Goal: Transaction & Acquisition: Purchase product/service

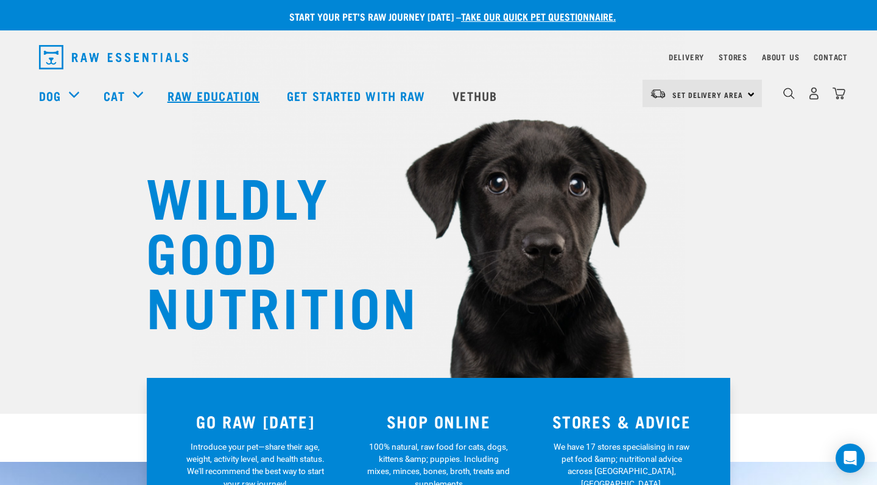
click at [222, 102] on link "Raw Education" at bounding box center [214, 95] width 119 height 49
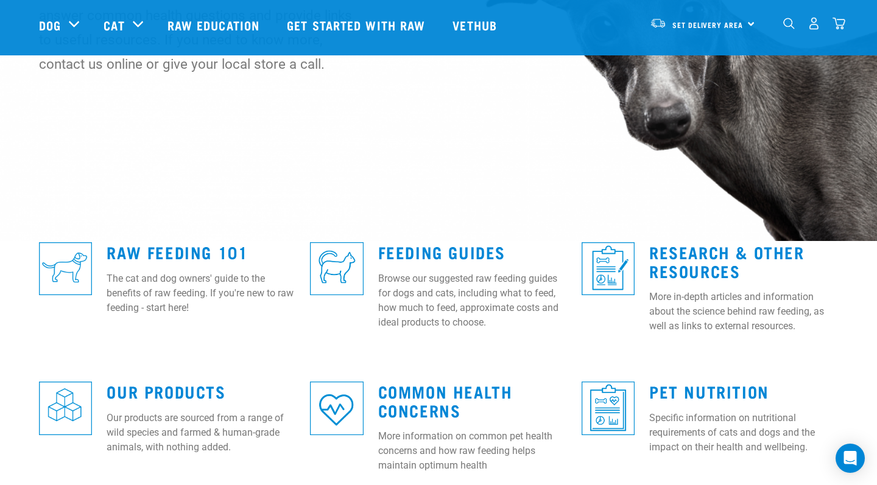
scroll to position [174, 0]
click at [356, 266] on img at bounding box center [336, 268] width 53 height 53
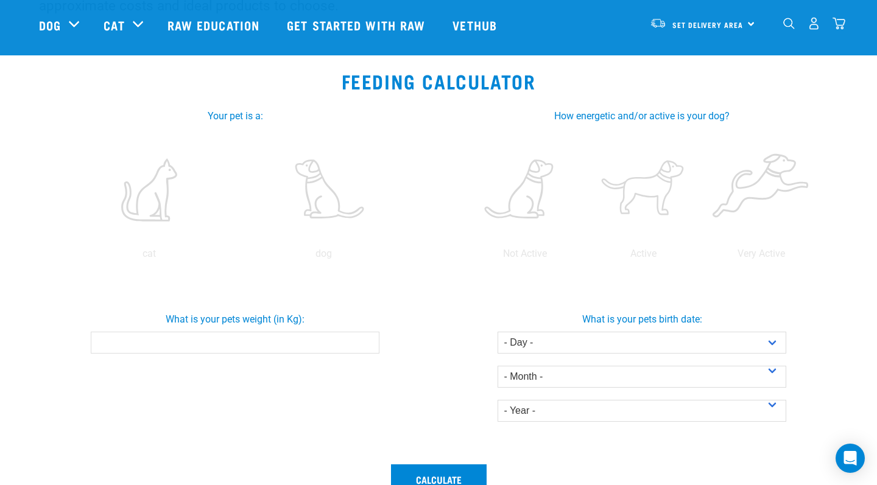
scroll to position [183, 0]
click at [313, 214] on label at bounding box center [324, 190] width 170 height 104
click at [236, 256] on input "radio" at bounding box center [236, 256] width 0 height 0
click at [323, 206] on label at bounding box center [324, 190] width 170 height 104
click at [236, 256] on input "radio" at bounding box center [236, 256] width 0 height 0
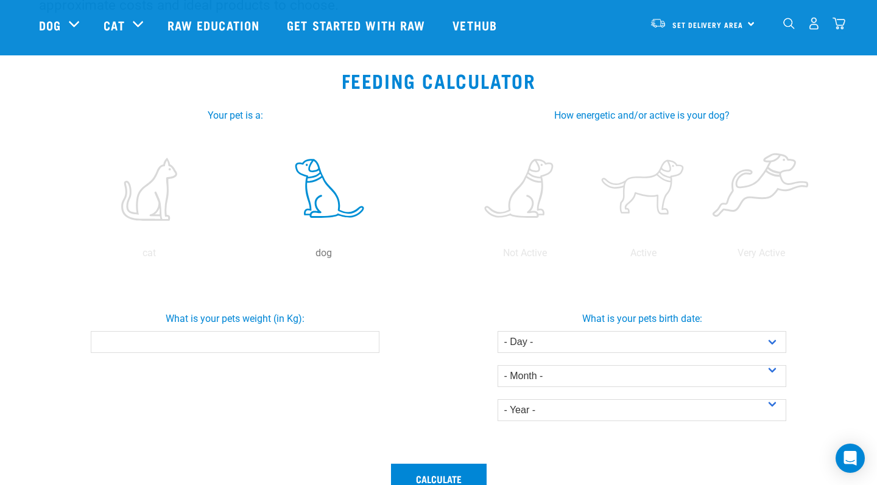
click at [306, 341] on input "What is your pets weight (in Kg):" at bounding box center [235, 342] width 288 height 22
click at [438, 479] on button "Calculate" at bounding box center [439, 478] width 96 height 29
click at [414, 473] on button "Calculate" at bounding box center [439, 478] width 96 height 29
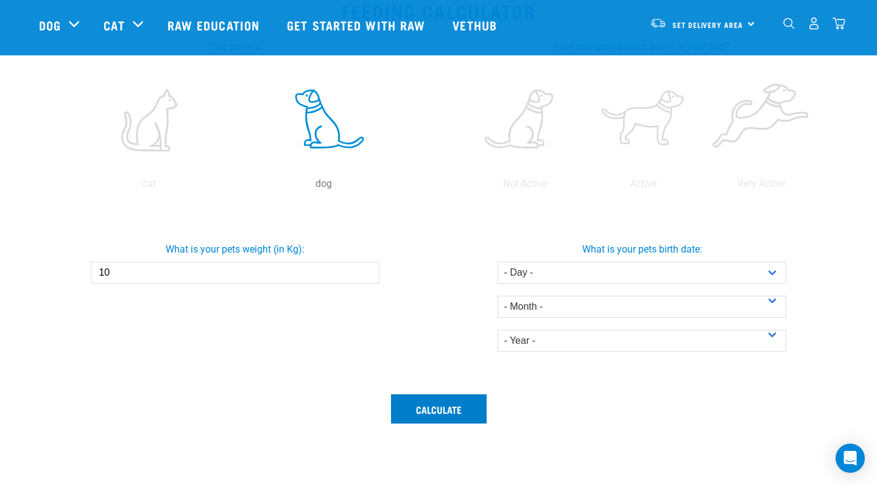
scroll to position [255, 0]
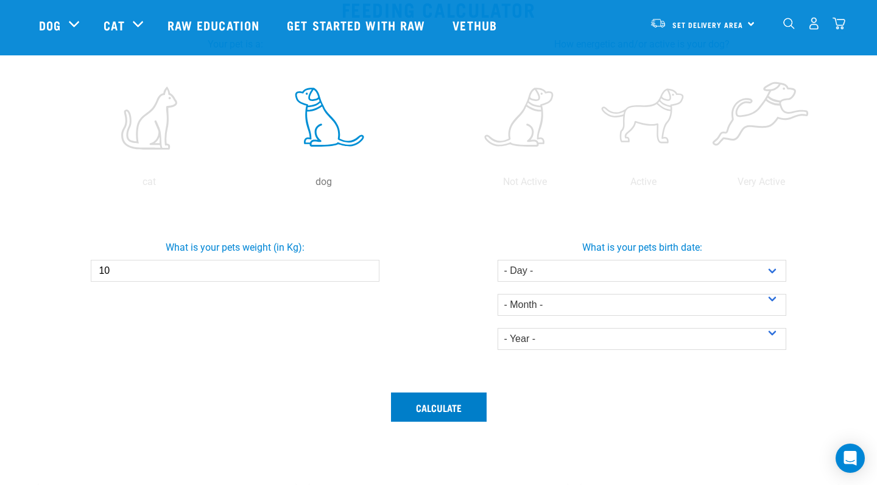
click at [435, 411] on button "Calculate" at bounding box center [439, 407] width 96 height 29
click at [367, 272] on input "9.9" at bounding box center [235, 271] width 288 height 22
click at [365, 271] on input "9.8" at bounding box center [235, 271] width 288 height 22
click at [364, 267] on input "9.9" at bounding box center [235, 271] width 288 height 22
click at [364, 267] on input "10" at bounding box center [235, 271] width 288 height 22
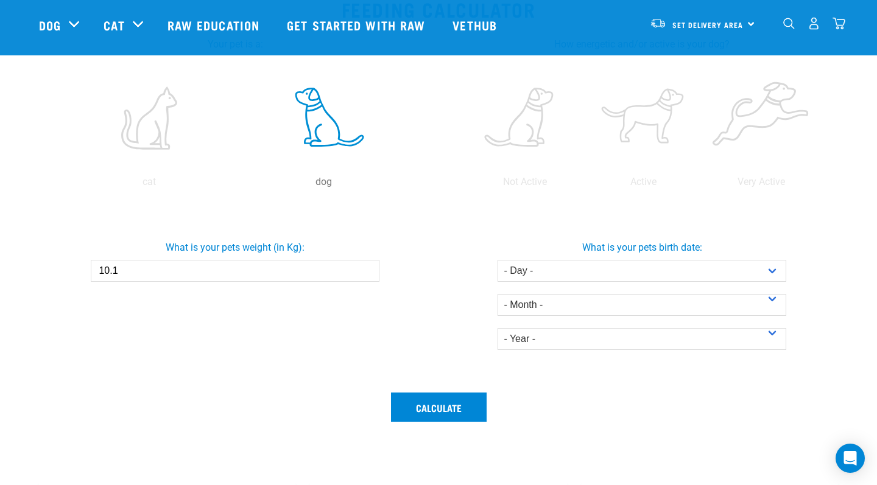
click at [364, 267] on input "10.1" at bounding box center [235, 271] width 288 height 22
click at [364, 267] on input "10.2" at bounding box center [235, 271] width 288 height 22
click at [364, 267] on input "10.3" at bounding box center [235, 271] width 288 height 22
click at [366, 275] on input "10.2" at bounding box center [235, 271] width 288 height 22
click at [366, 275] on input "10.1" at bounding box center [235, 271] width 288 height 22
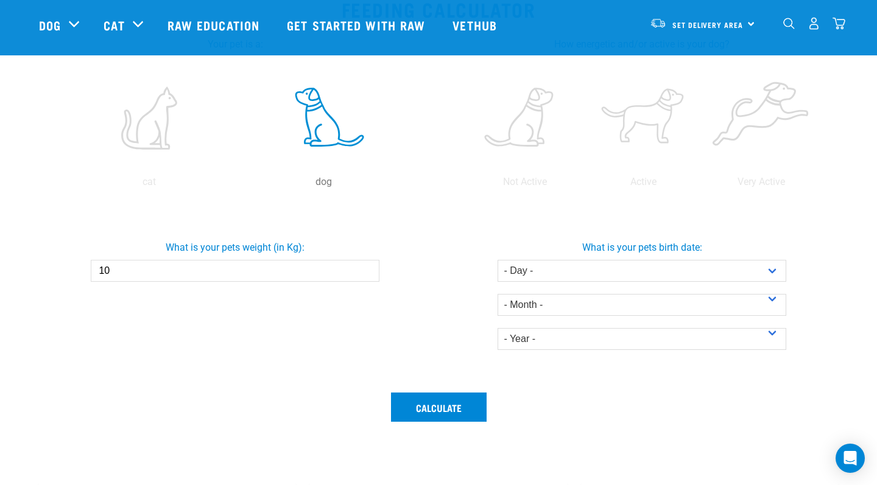
click at [366, 275] on input "10" at bounding box center [235, 271] width 288 height 22
click at [366, 275] on input "9.9" at bounding box center [235, 271] width 288 height 22
click at [366, 275] on input "9.8" at bounding box center [235, 271] width 288 height 22
click at [366, 275] on input "9.7" at bounding box center [235, 271] width 288 height 22
click at [366, 275] on input "9.6" at bounding box center [235, 271] width 288 height 22
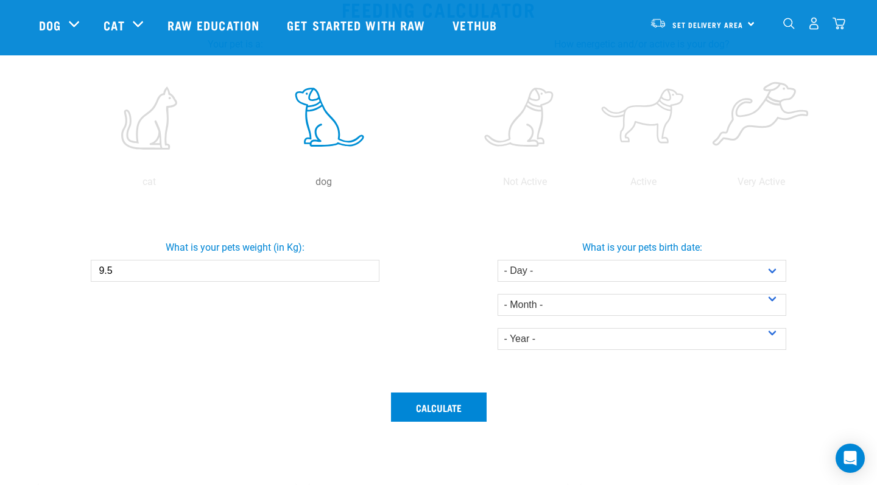
click at [366, 275] on input "9.5" at bounding box center [235, 271] width 288 height 22
click at [366, 275] on input "9.4" at bounding box center [235, 271] width 288 height 22
click at [366, 275] on input "9.3" at bounding box center [235, 271] width 288 height 22
click at [366, 275] on input "9.2" at bounding box center [235, 271] width 288 height 22
click at [366, 275] on input "9.1" at bounding box center [235, 271] width 288 height 22
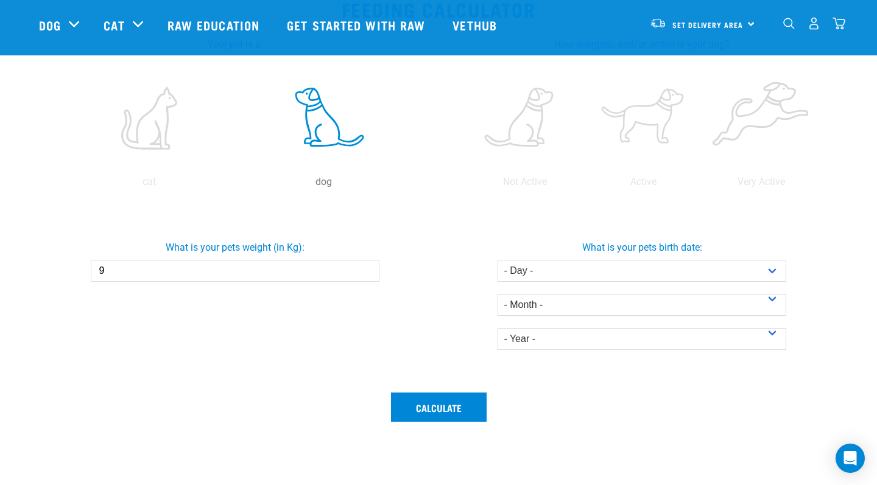
click at [366, 275] on input "9" at bounding box center [235, 271] width 288 height 22
type input "8.9"
click at [366, 275] on input "8.9" at bounding box center [235, 271] width 288 height 22
click at [429, 400] on button "Calculate" at bounding box center [439, 407] width 96 height 29
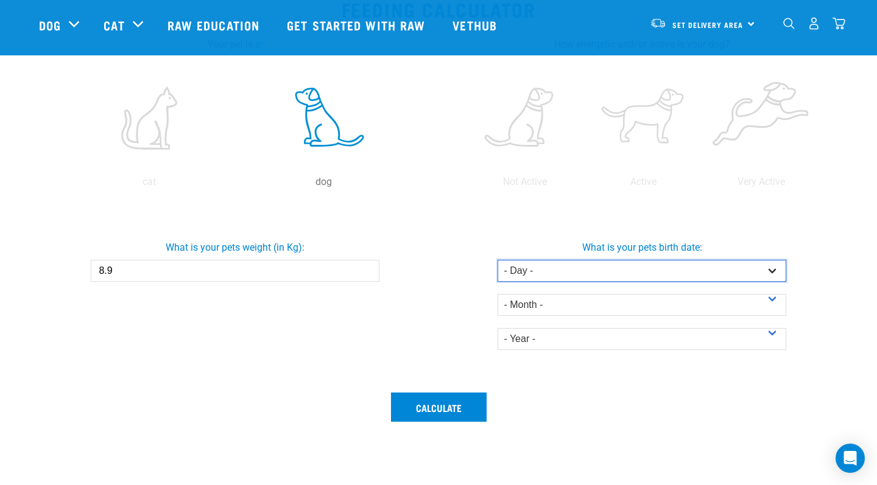
select select "1"
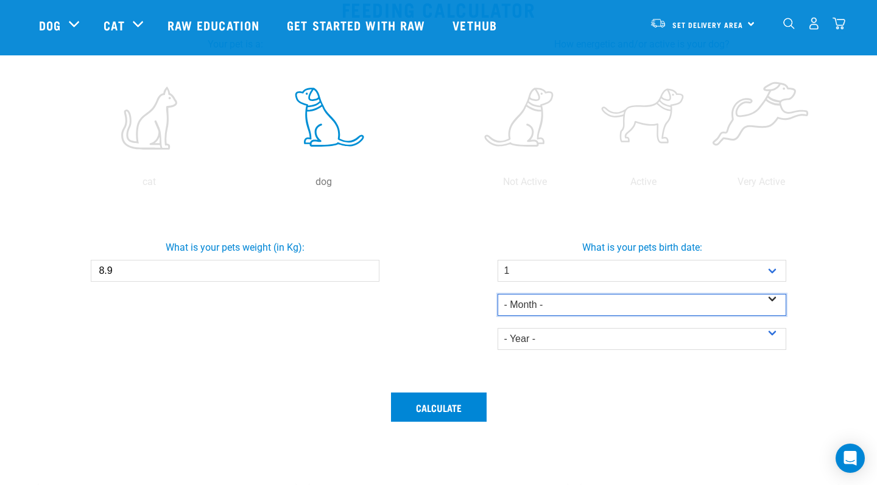
select select "January"
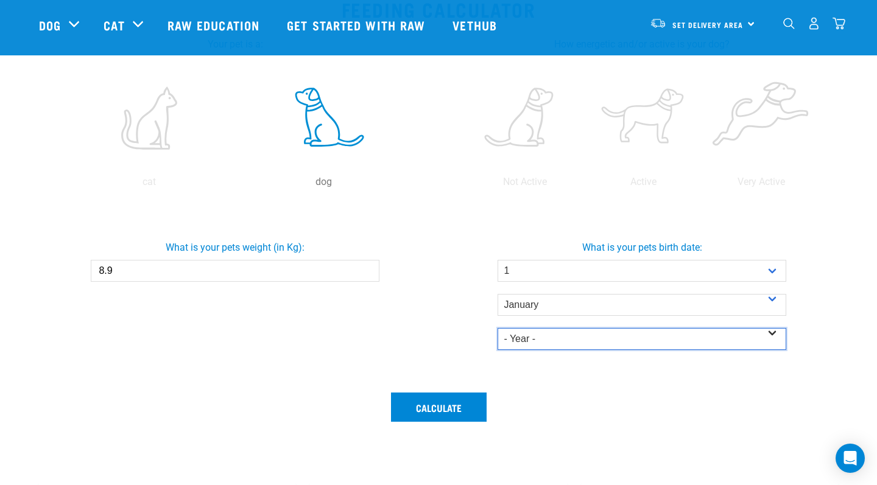
select select "2022"
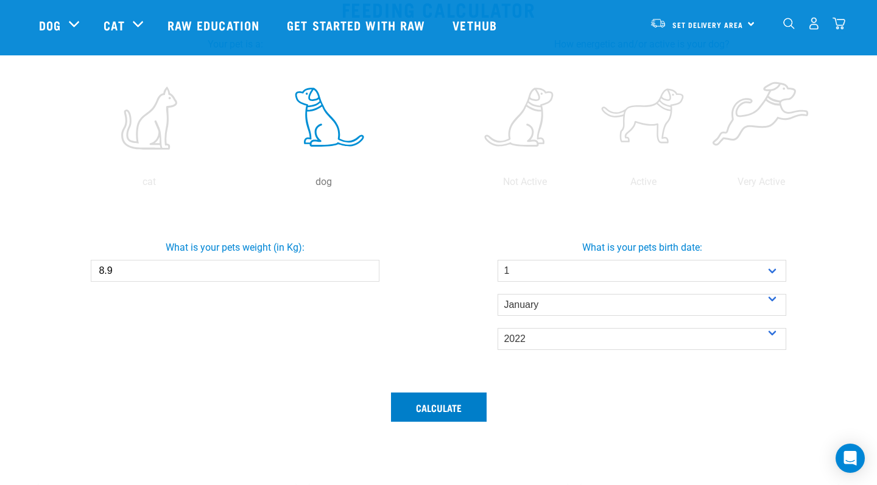
click at [472, 406] on button "Calculate" at bounding box center [439, 407] width 96 height 29
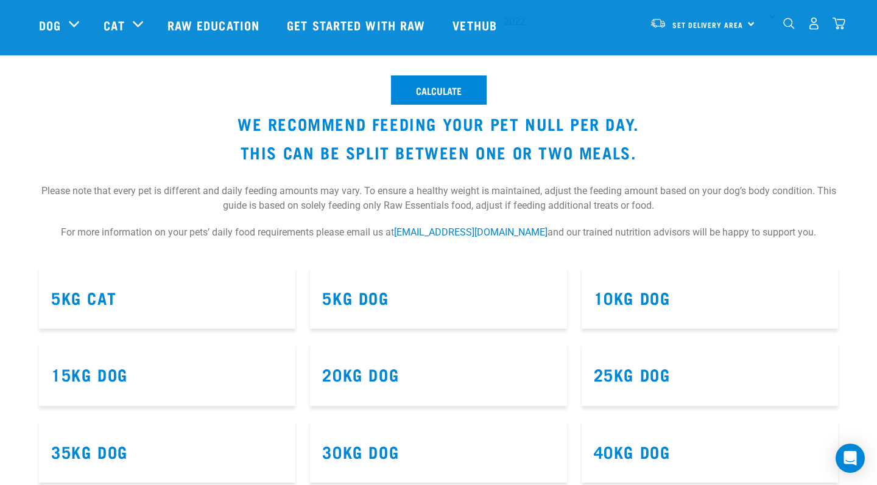
scroll to position [595, 0]
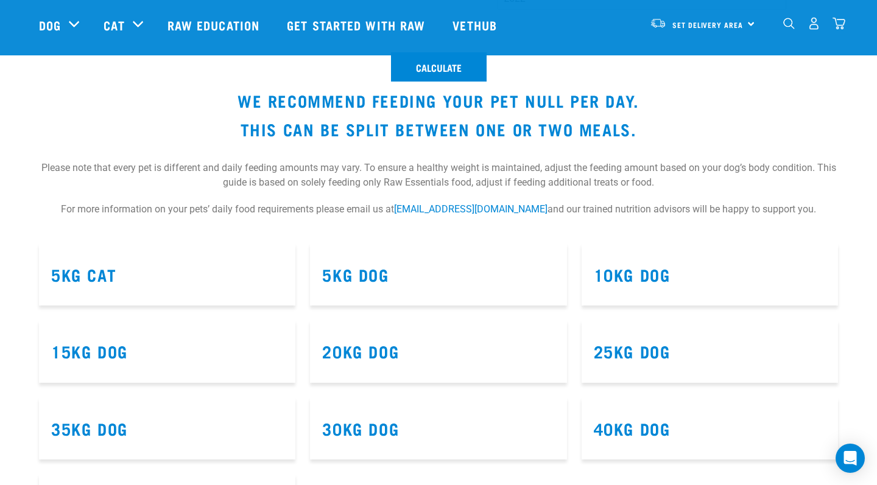
click at [634, 284] on article "10kg Dog" at bounding box center [710, 275] width 256 height 63
click at [635, 275] on link "10kg Dog" at bounding box center [632, 274] width 77 height 9
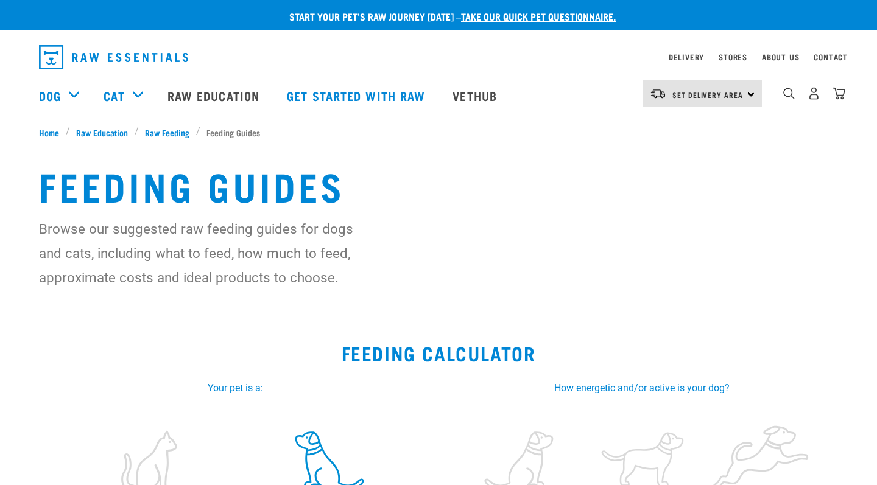
select select "1"
select select "January"
select select "2022"
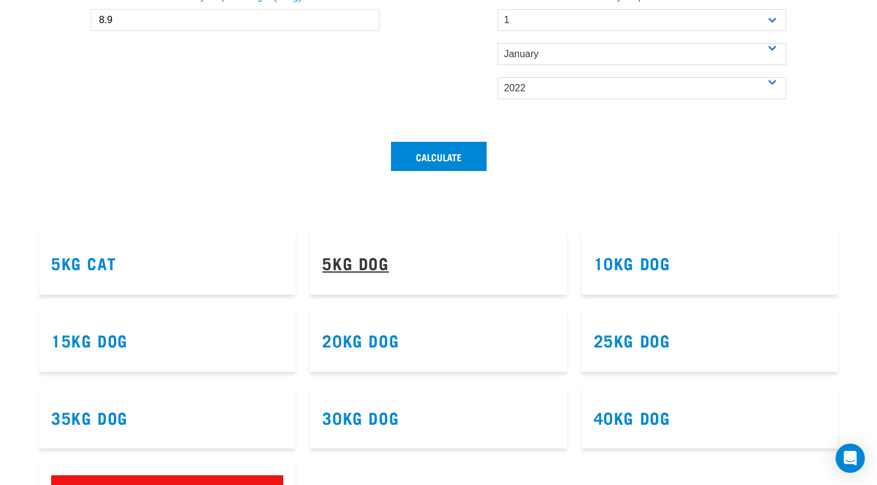
click at [342, 258] on link "5kg Dog" at bounding box center [355, 262] width 66 height 9
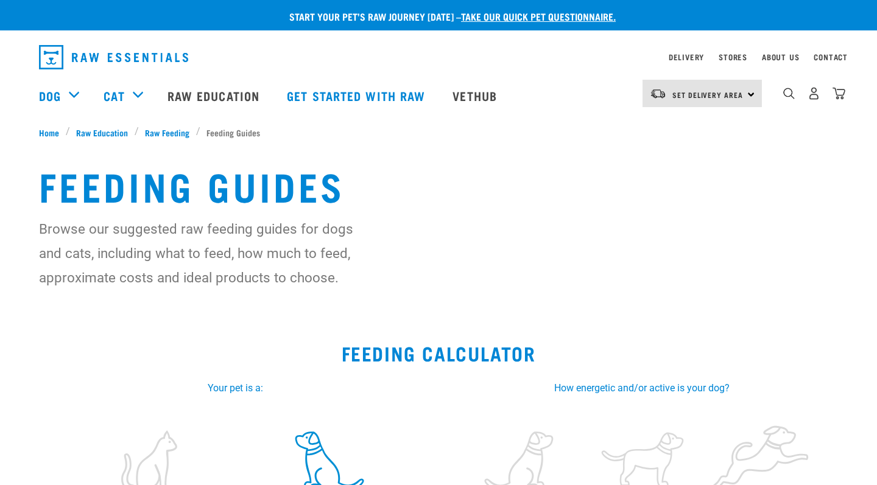
select select "1"
select select "January"
select select "2022"
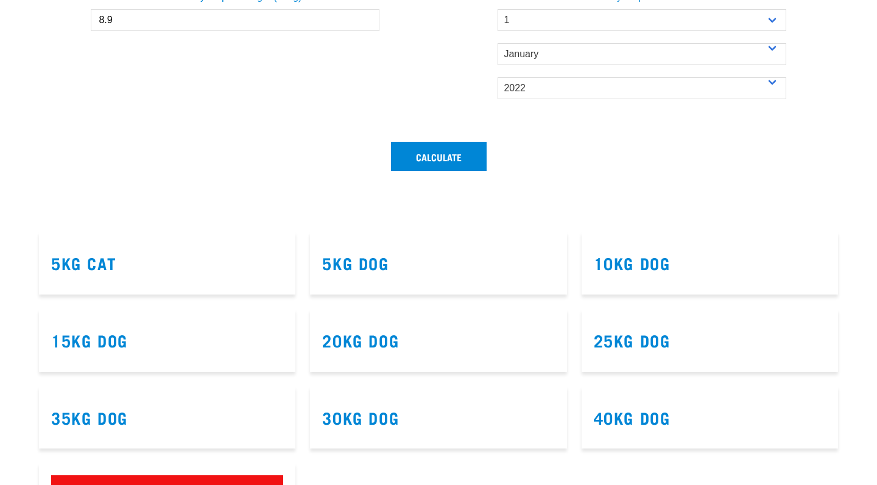
scroll to position [595, 0]
click at [76, 261] on link "5kg Cat" at bounding box center [83, 262] width 65 height 9
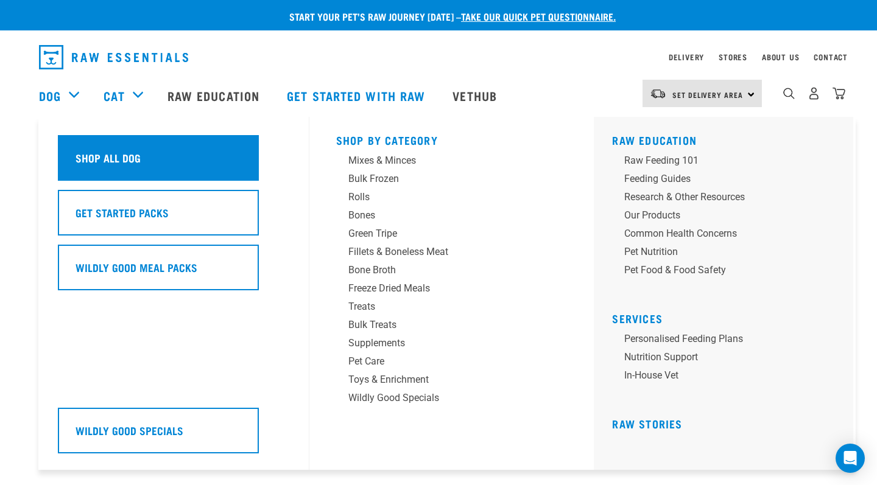
click at [65, 157] on div "Shop All Dog" at bounding box center [158, 158] width 201 height 46
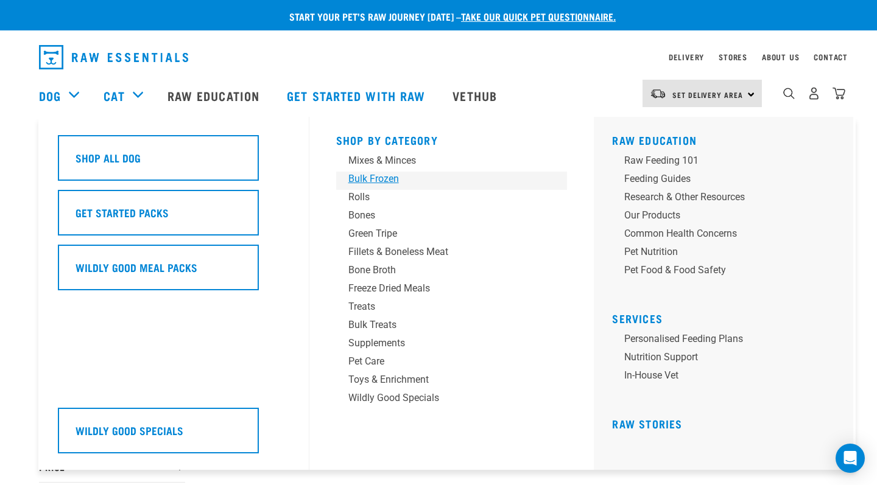
click at [401, 178] on div "Bulk Frozen" at bounding box center [443, 179] width 190 height 15
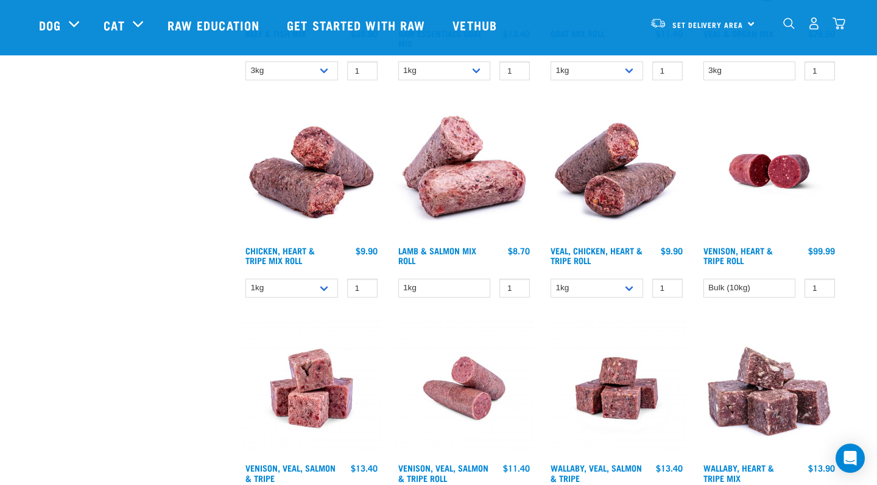
scroll to position [515, 0]
select select "176976"
click at [515, 291] on input "0" at bounding box center [515, 288] width 30 height 19
click at [515, 291] on input "-1" at bounding box center [515, 288] width 30 height 19
click at [515, 287] on input "0" at bounding box center [515, 288] width 30 height 19
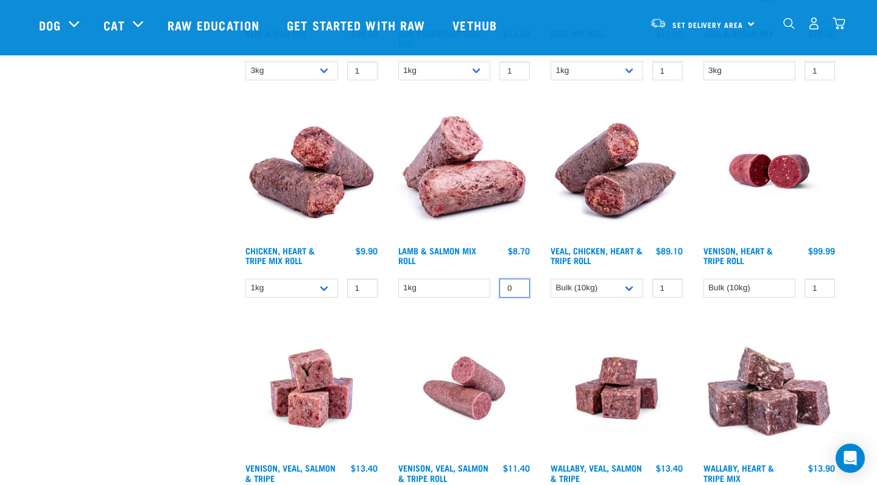
type input "1"
click at [515, 287] on input "1" at bounding box center [515, 288] width 30 height 19
select select "912"
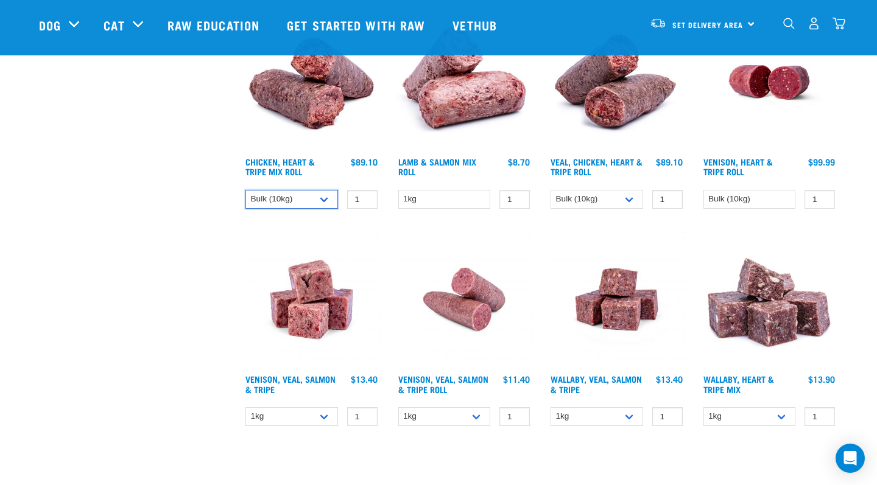
scroll to position [604, 0]
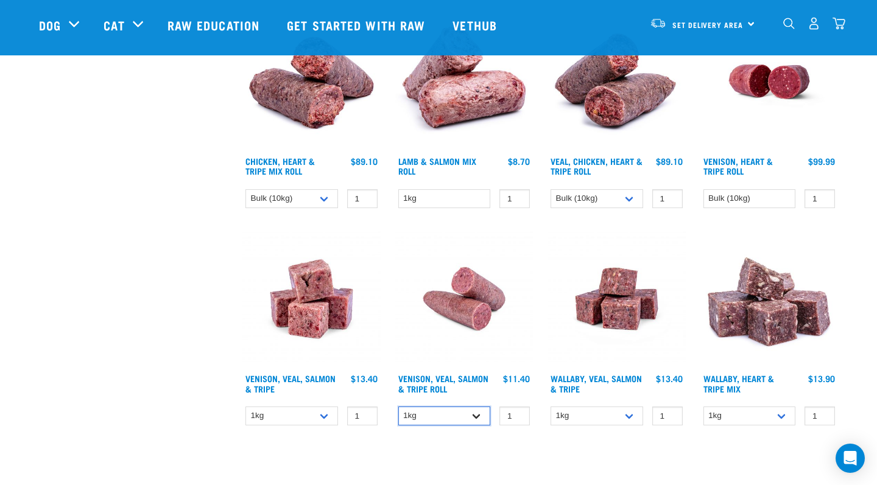
select select "336057"
